Goal: Register for event/course

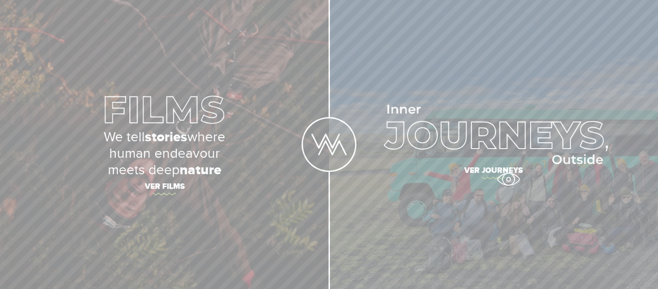
click at [508, 179] on span "Ver journeys" at bounding box center [494, 171] width 320 height 19
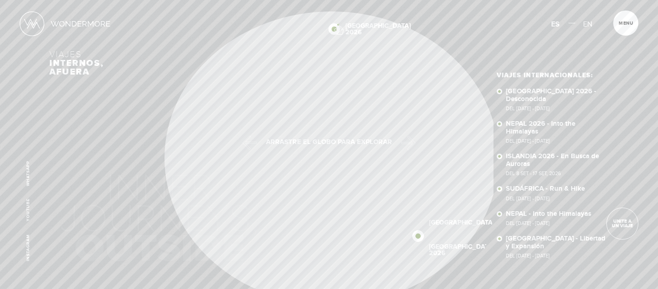
click at [338, 24] on img at bounding box center [333, 28] width 11 height 11
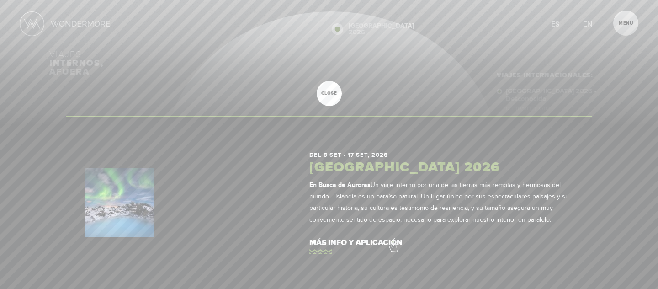
click at [393, 241] on link "más info y aplicación" at bounding box center [440, 243] width 263 height 26
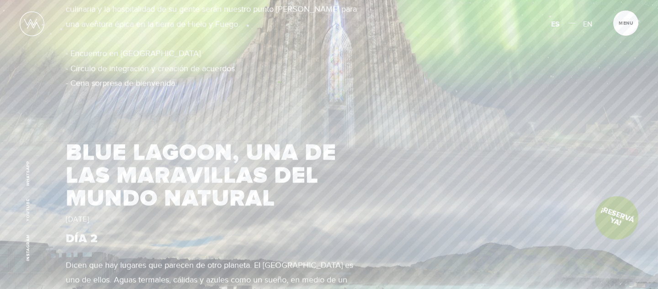
scroll to position [871, 0]
